Goal: Find specific page/section: Find specific page/section

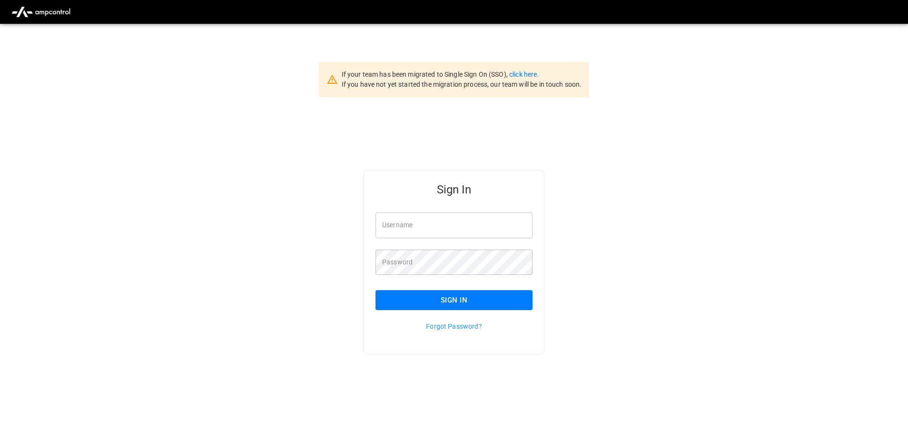
type input "**********"
click at [465, 305] on button "Sign In" at bounding box center [454, 300] width 157 height 20
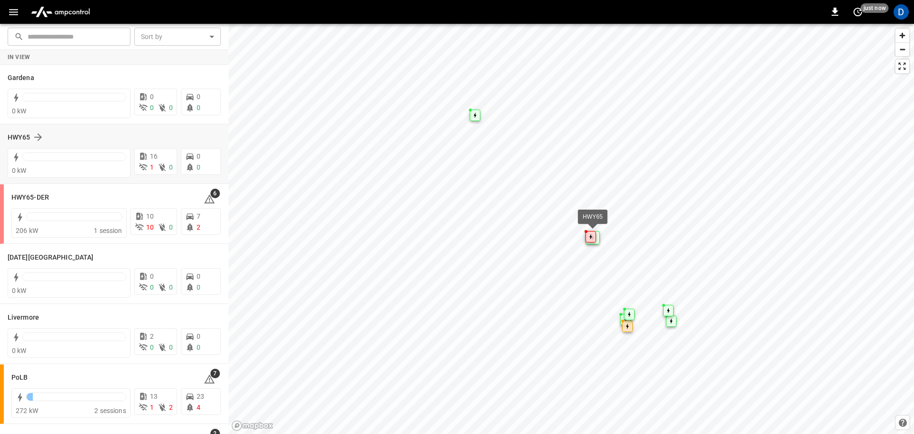
click at [56, 137] on div "HWY65" at bounding box center [109, 136] width 202 height 11
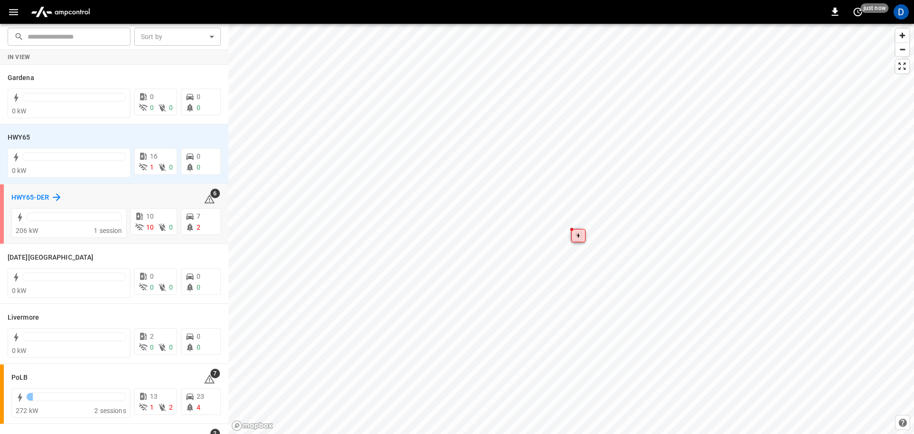
click at [41, 195] on h6 "HWY65-DER" at bounding box center [30, 197] width 38 height 10
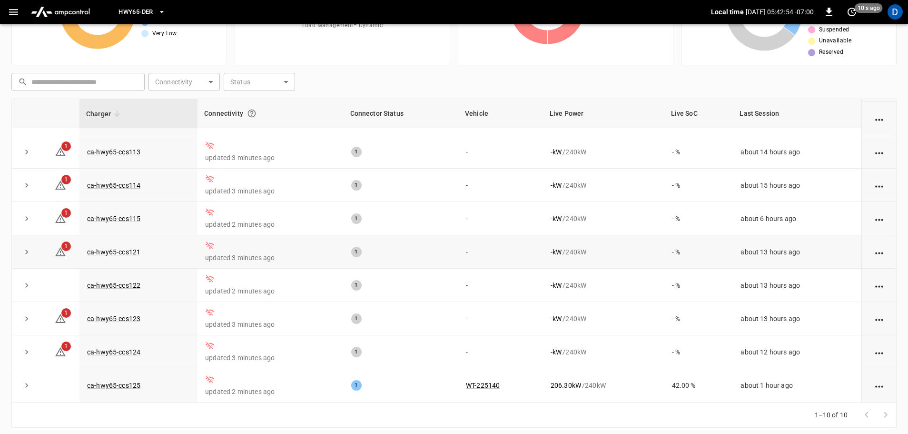
scroll to position [95, 0]
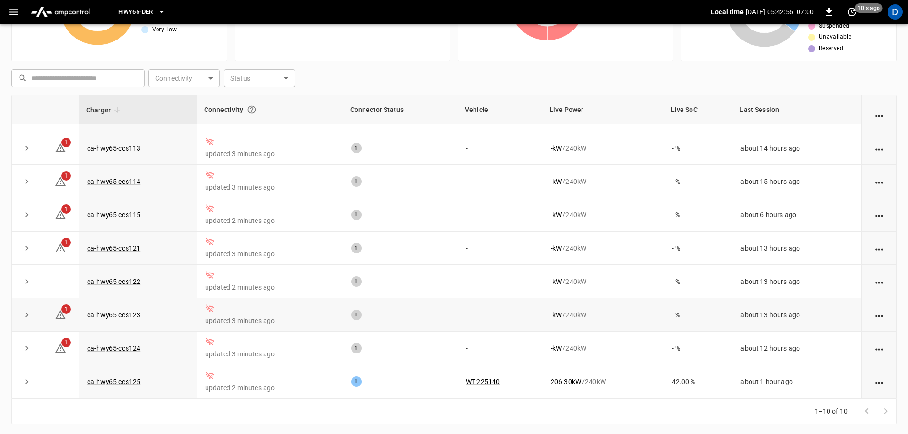
click at [22, 313] on icon "expand row" at bounding box center [27, 315] width 10 height 10
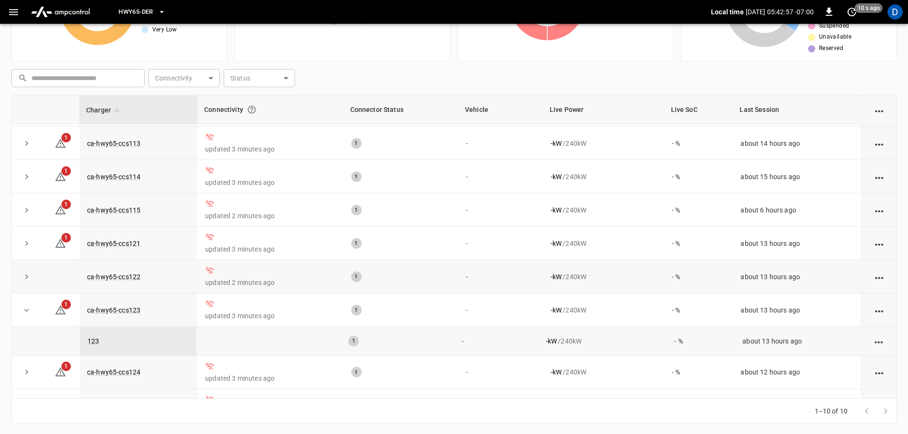
drag, startPoint x: 33, startPoint y: 300, endPoint x: 38, endPoint y: 295, distance: 7.4
click at [34, 298] on td at bounding box center [27, 309] width 30 height 33
drag, startPoint x: 46, startPoint y: 279, endPoint x: 50, endPoint y: 274, distance: 6.1
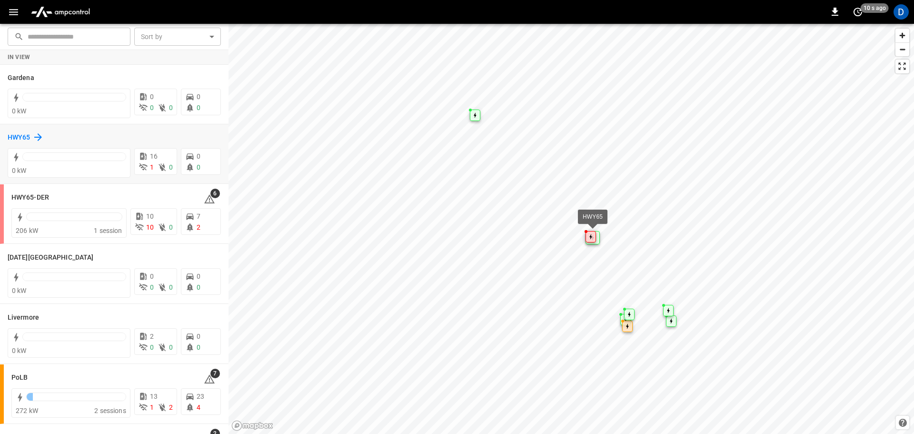
click at [20, 137] on h6 "HWY65" at bounding box center [19, 137] width 23 height 10
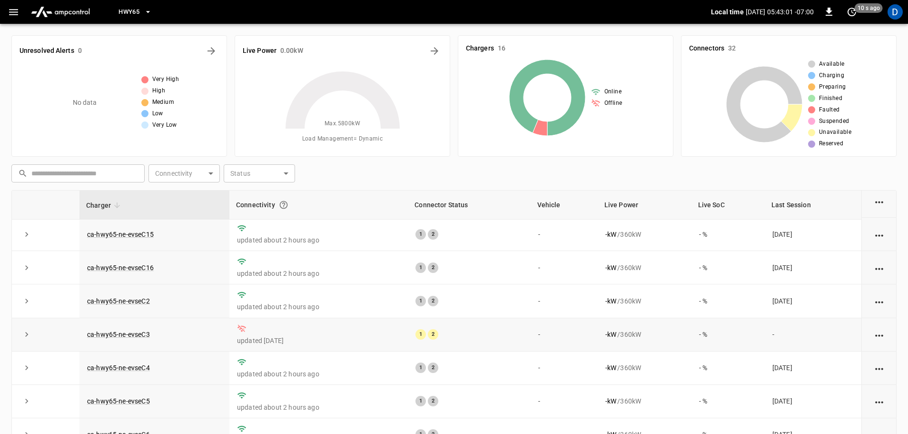
scroll to position [268, 0]
